Goal: Information Seeking & Learning: Learn about a topic

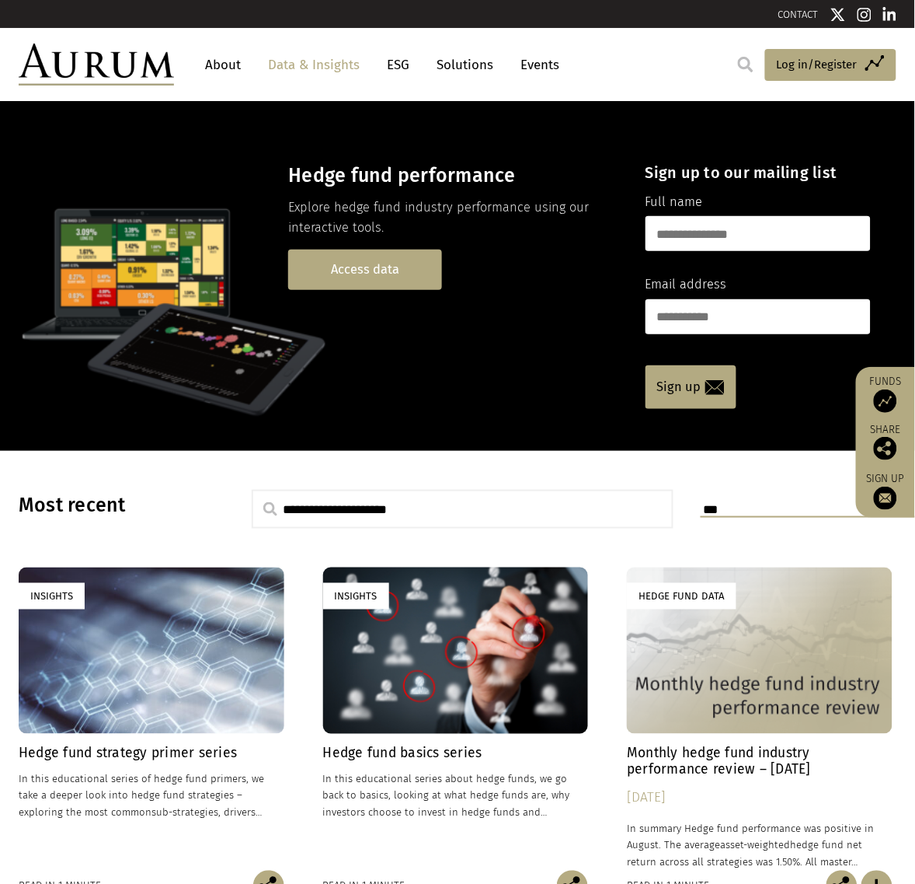
click at [378, 258] on link "Access data" at bounding box center [365, 269] width 154 height 40
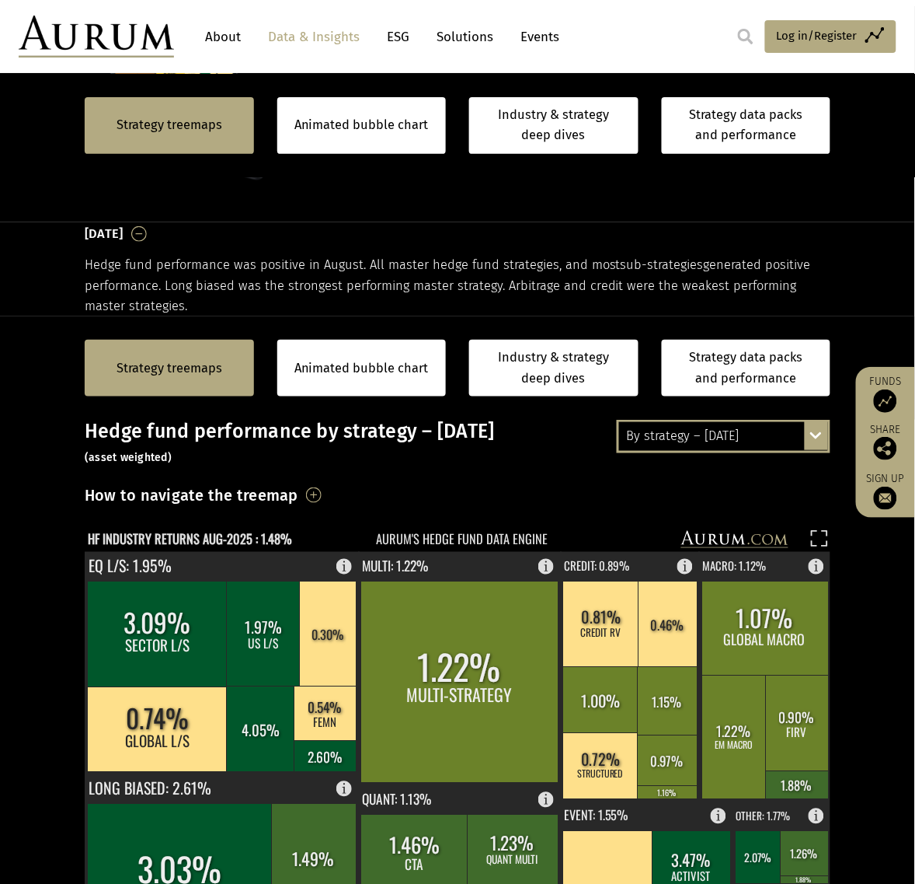
scroll to position [486, 0]
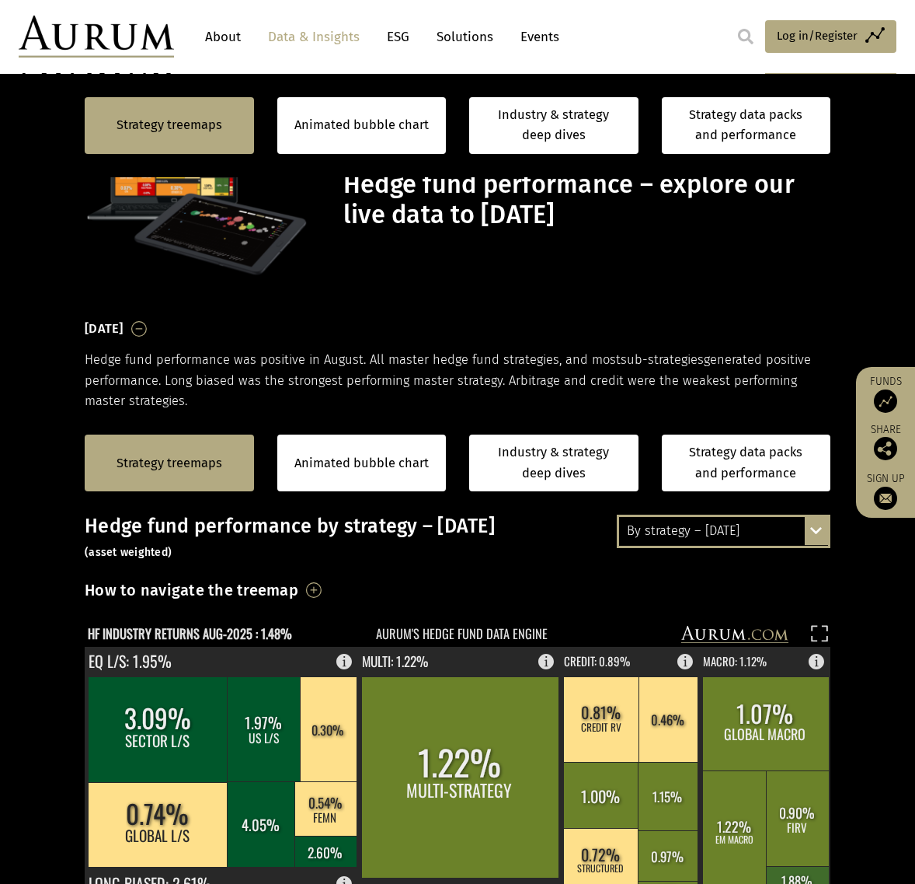
scroll to position [486, 0]
